Goal: Complete application form

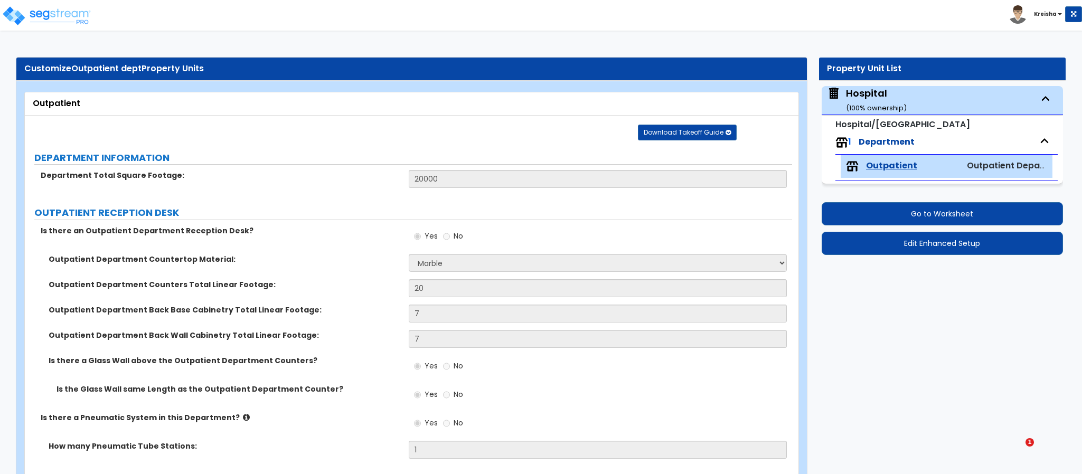
select select "5"
select select "4"
select select "1"
select select "3"
select select "2"
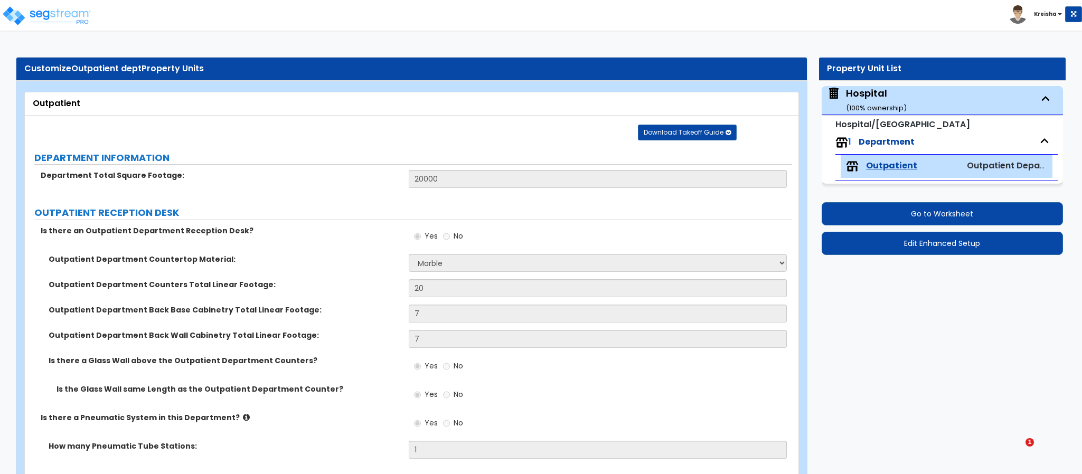
select select "2"
select select "1"
select select "2"
select select "5"
select select "2"
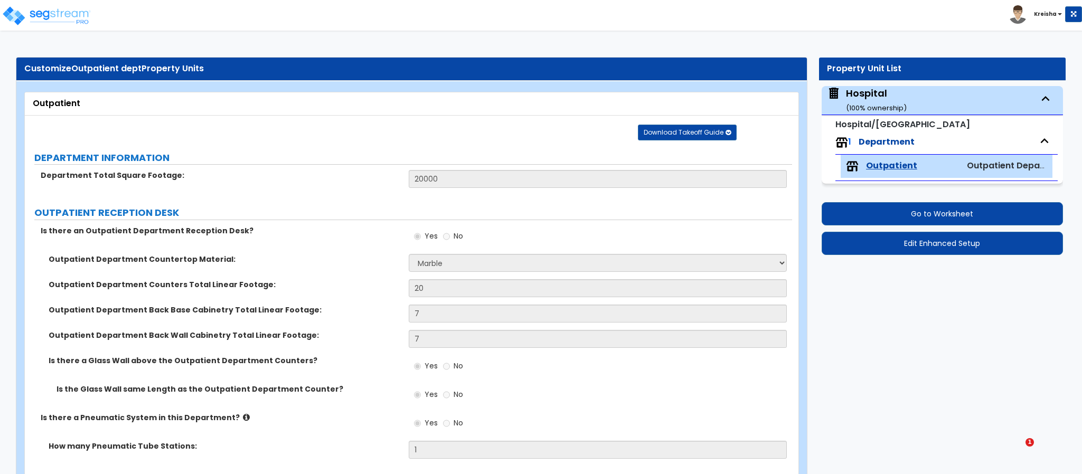
select select "4"
select select "2"
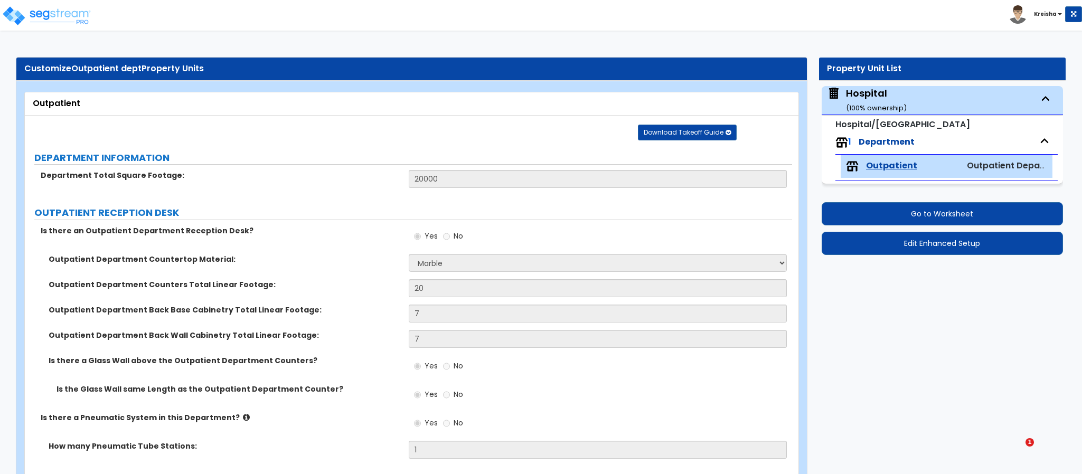
select select "1"
select select "3"
select select "1"
select select "3"
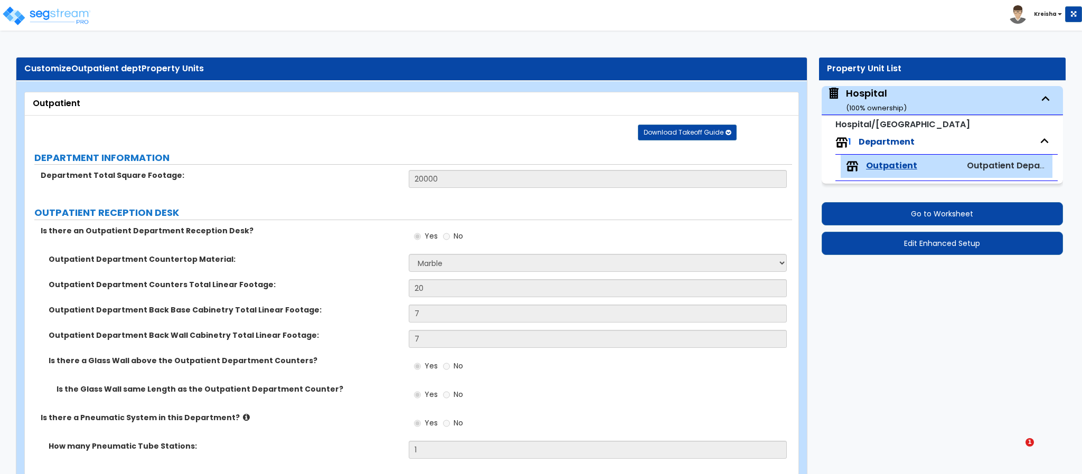
select select "6"
select select "2"
select select "5"
select select "4"
select select "2"
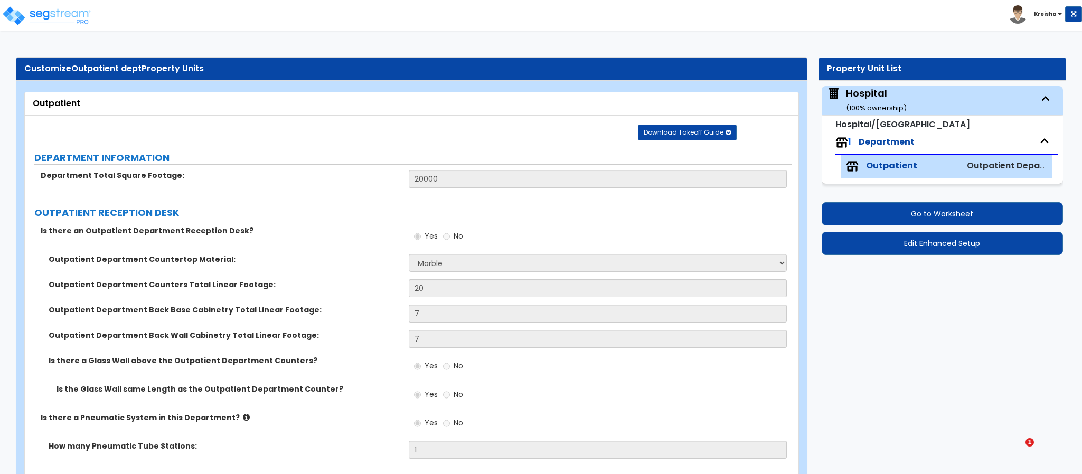
select select "1"
select select "4"
select select "2"
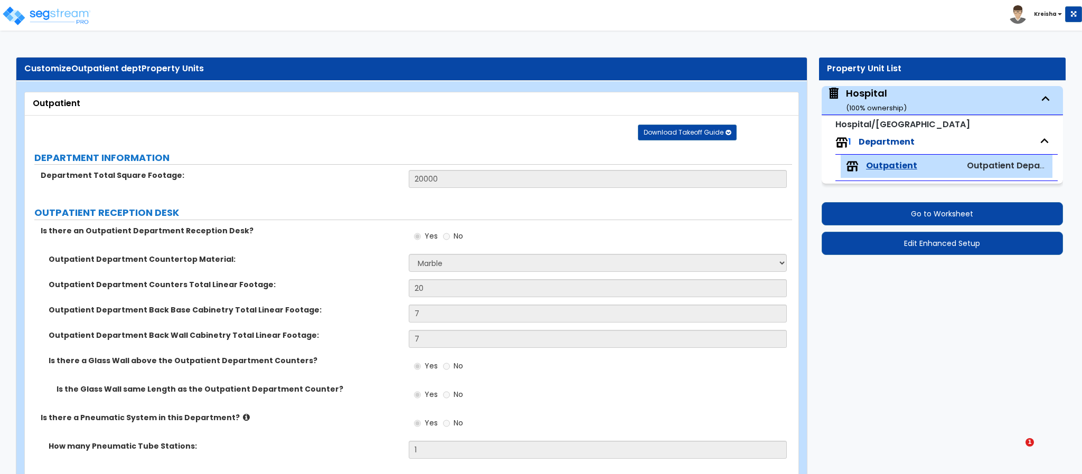
select select "3"
select select "1"
